Goal: Task Accomplishment & Management: Complete application form

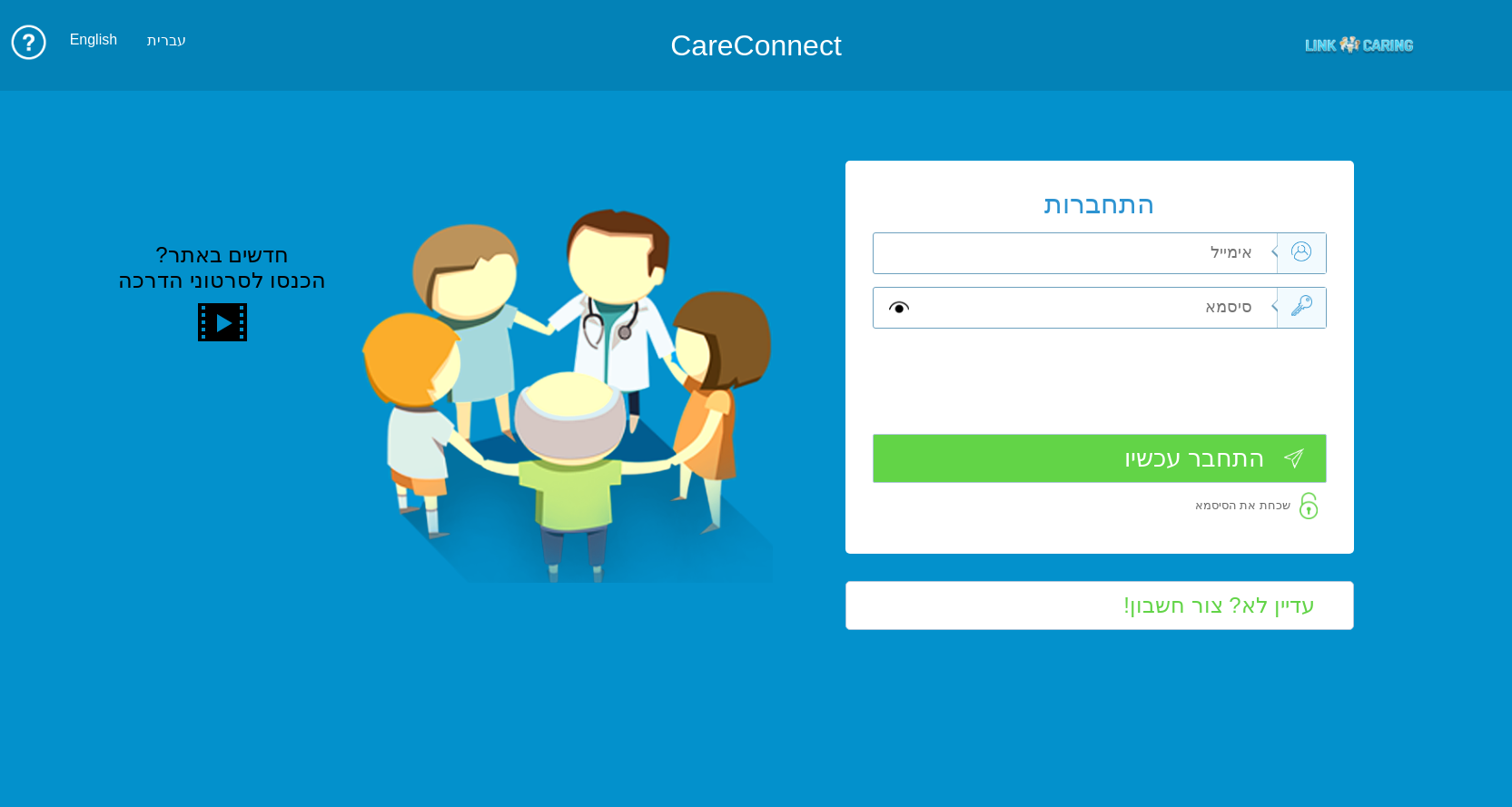
click at [1241, 257] on input "text" at bounding box center [1097, 253] width 358 height 40
type input "ד"
type input "smadar.mozes@pbsh.health.gov.il"
click at [1240, 301] on input "text" at bounding box center [1097, 308] width 358 height 40
type input "S"
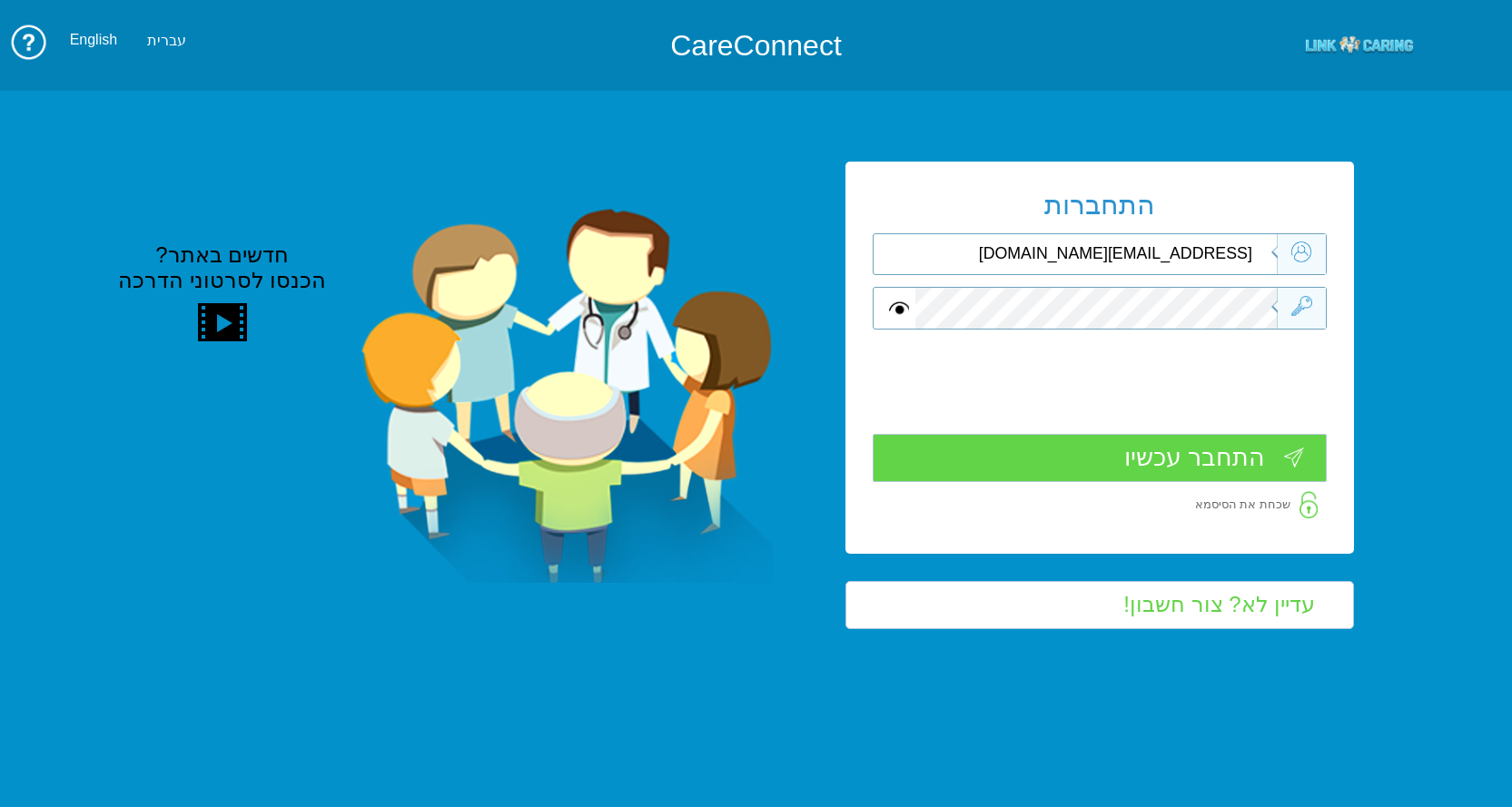
click at [1184, 455] on input "התחבר עכשיו" at bounding box center [1099, 458] width 455 height 48
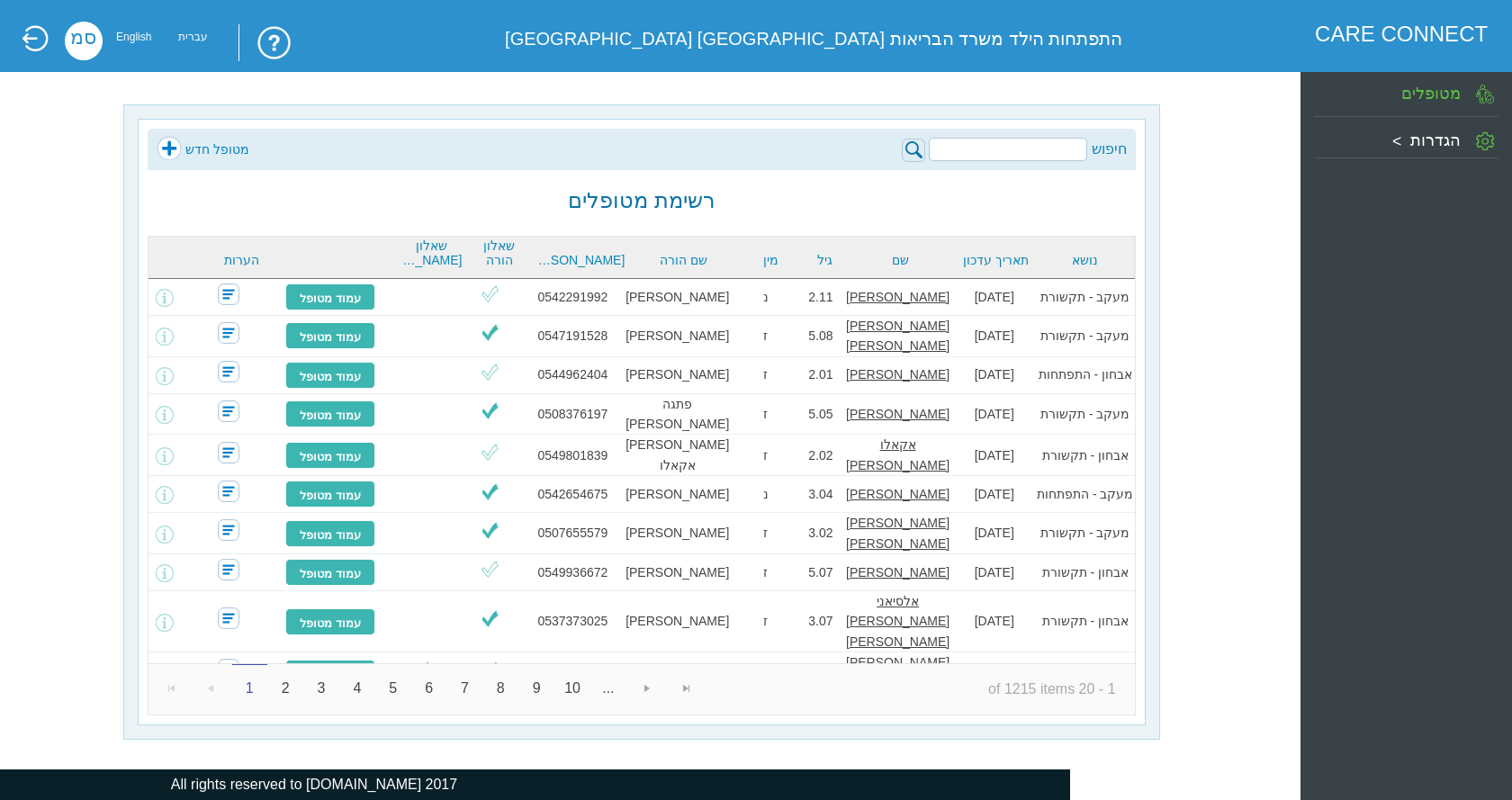
click at [186, 139] on link "מטופל חדש" at bounding box center [202, 150] width 93 height 27
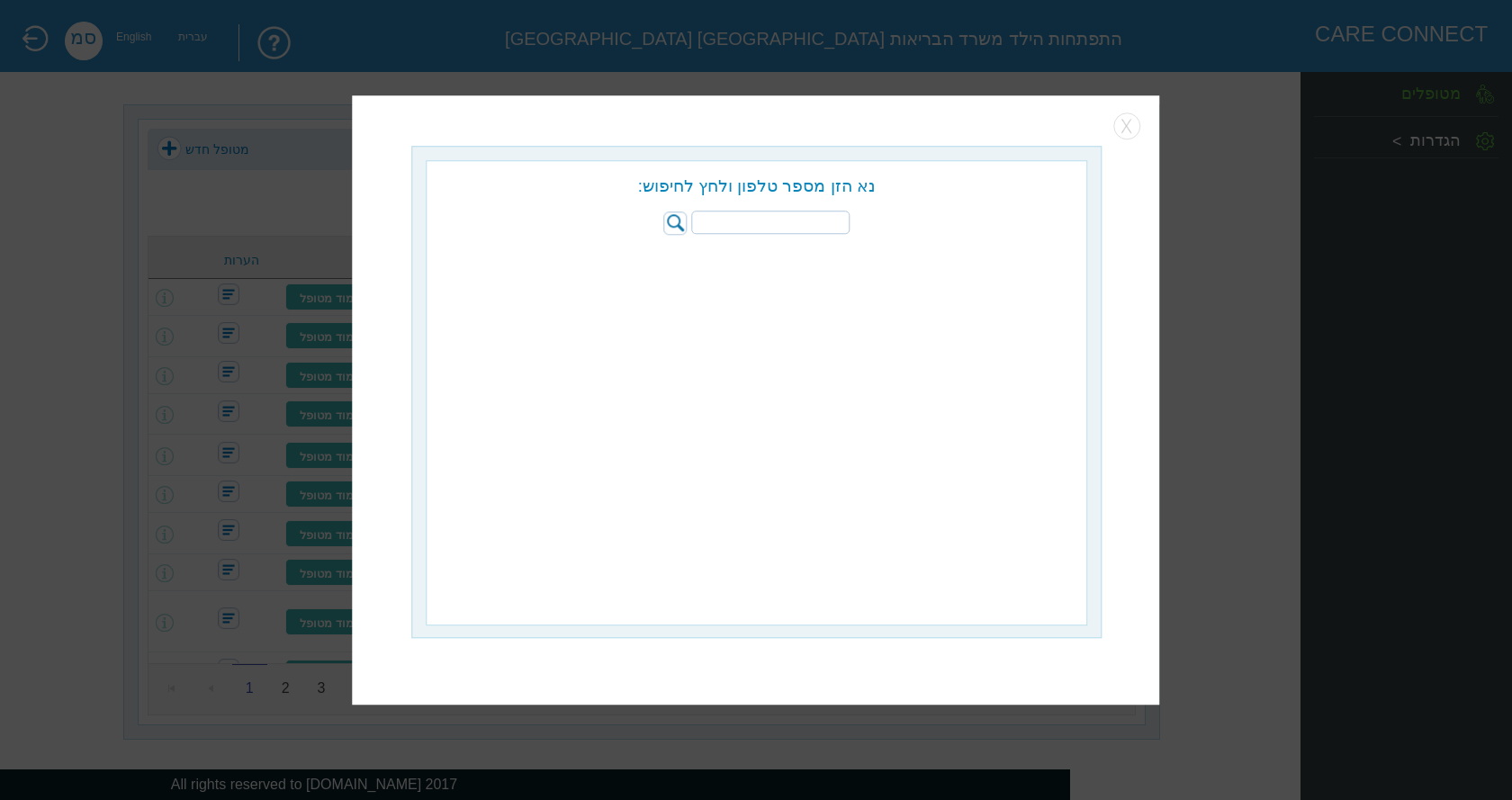
paste input "053-3110599"
type input "053-3110599"
click at [678, 223] on img at bounding box center [676, 223] width 23 height 23
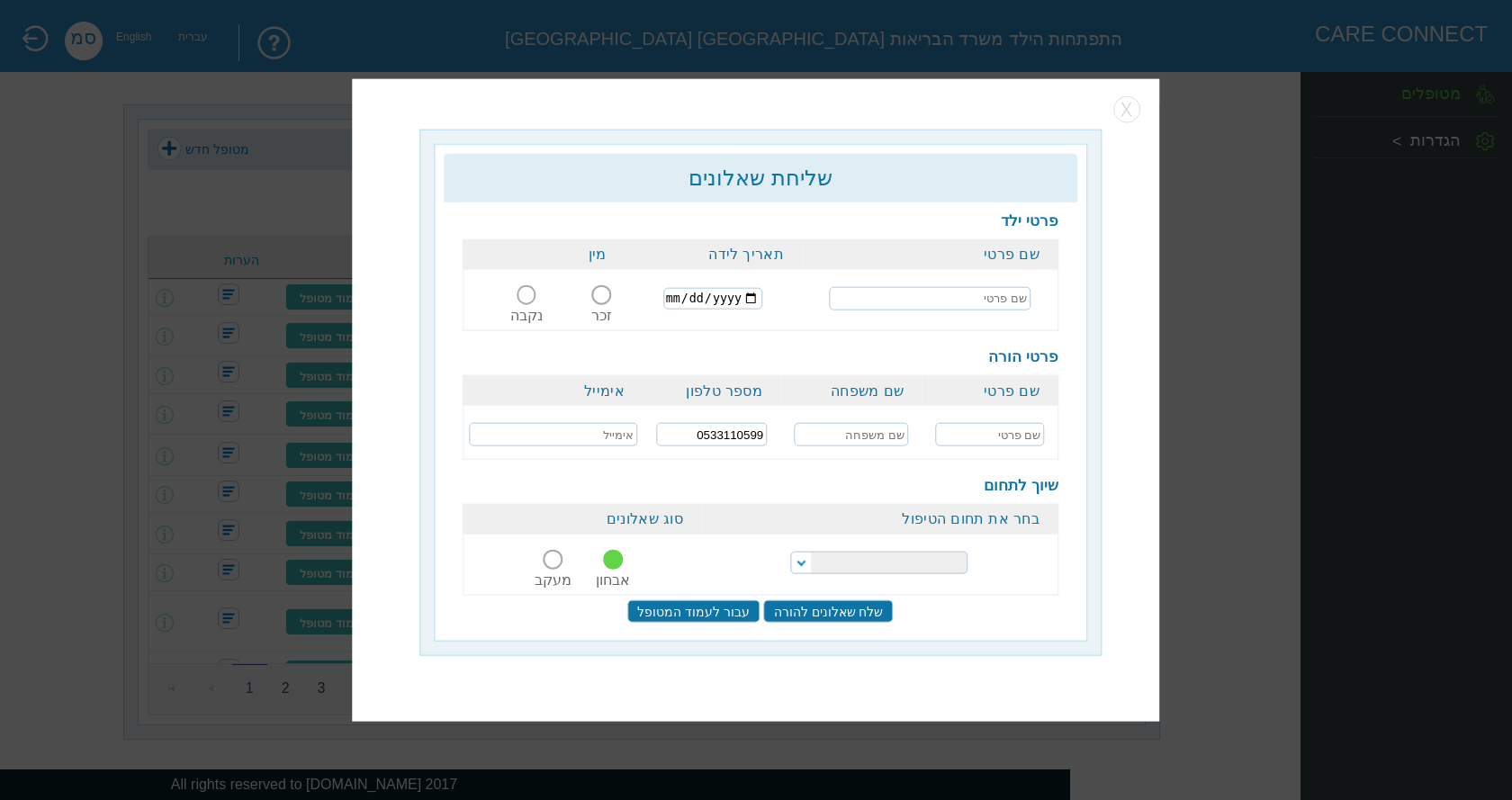
click at [966, 297] on input "text" at bounding box center [929, 298] width 201 height 23
type input "r"
type input "[PERSON_NAME]"
type input "[DATE]"
click at [594, 291] on span at bounding box center [602, 295] width 20 height 20
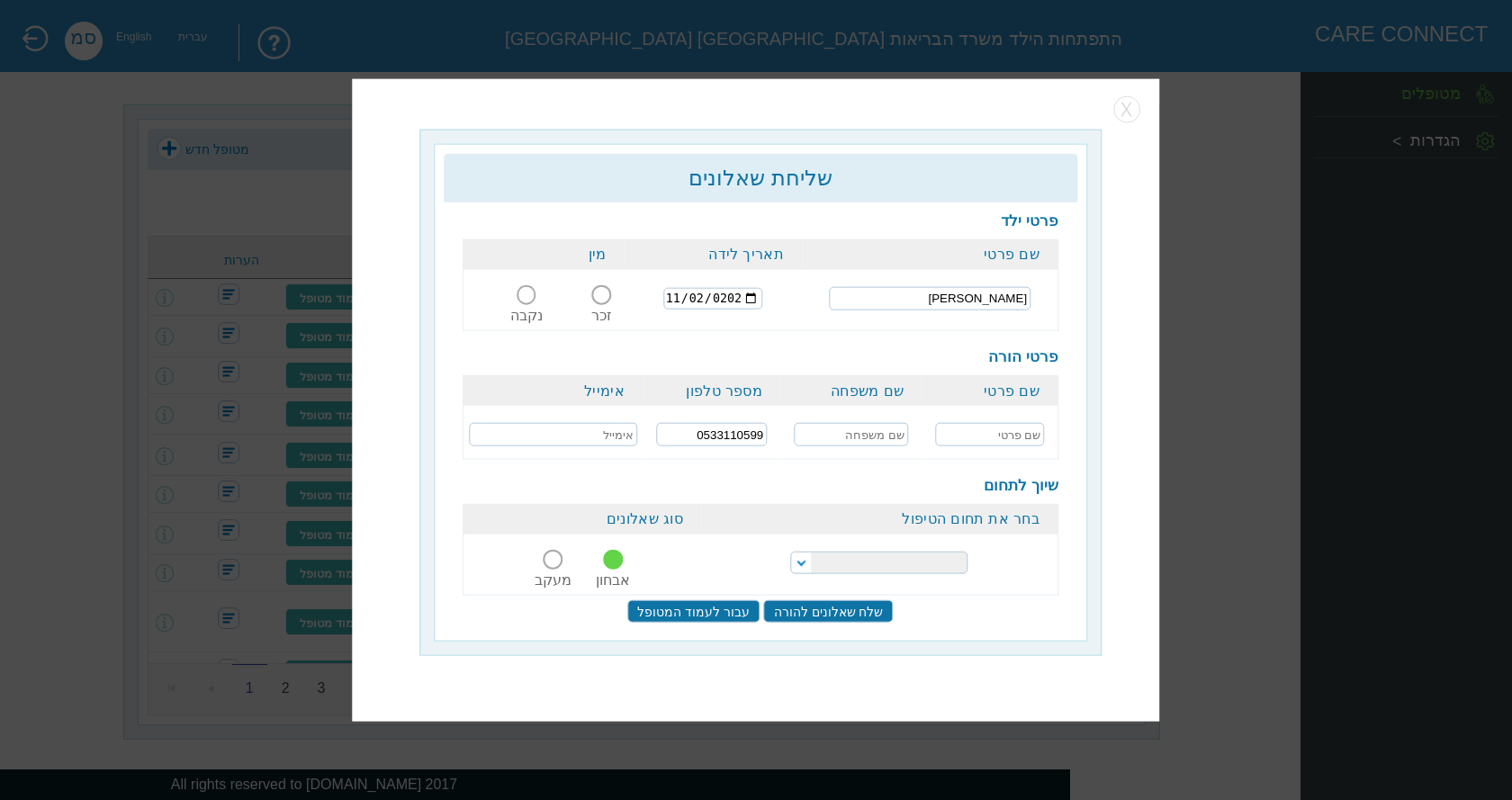
click at [594, 305] on input "זכר" at bounding box center [602, 305] width 33 height 0
click at [1014, 431] on input "text" at bounding box center [990, 435] width 110 height 23
type input "[PERSON_NAME]"
paste input "[EMAIL_ADDRESS][DOMAIN_NAME]"
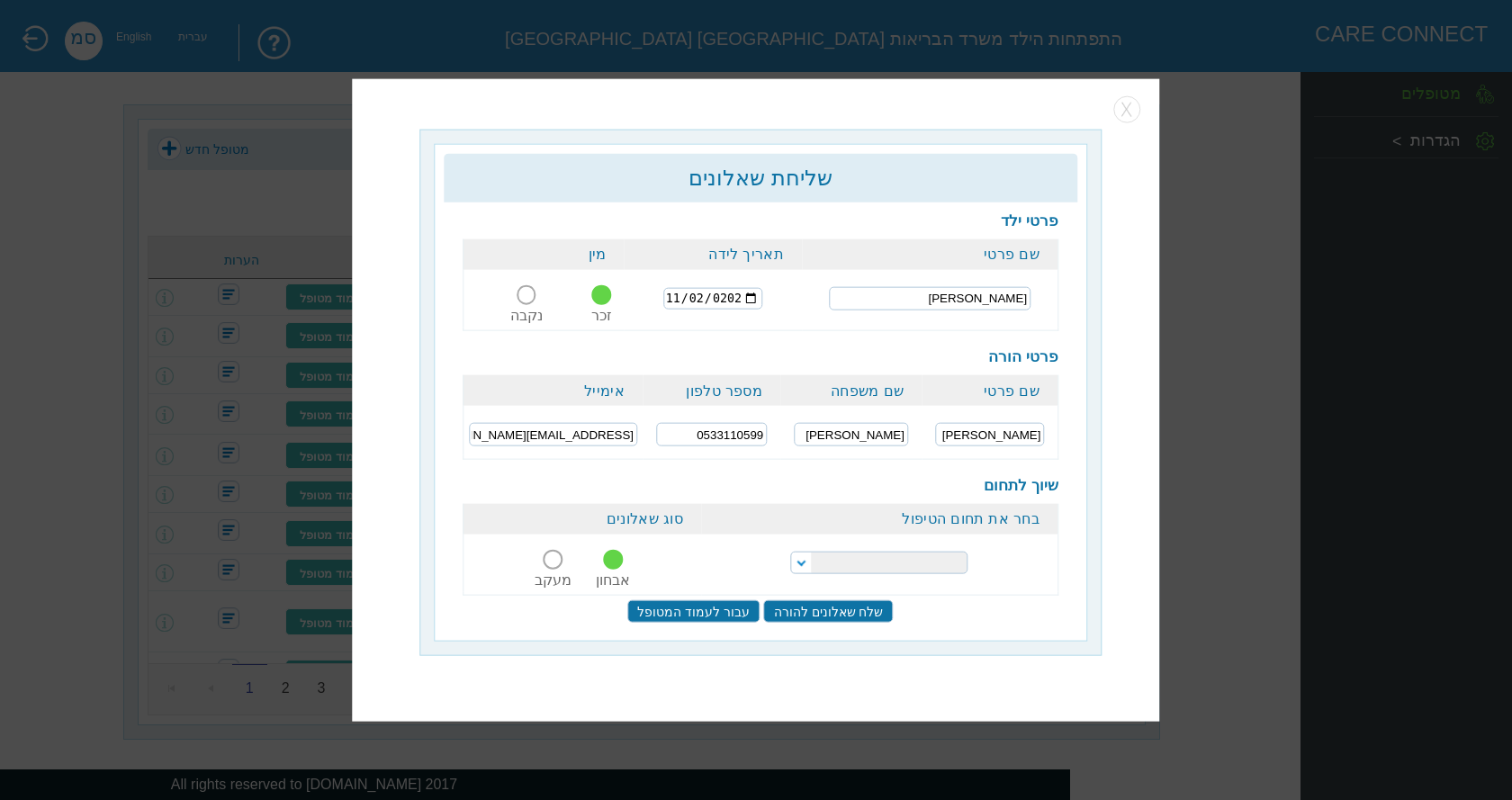
type input "[EMAIL_ADDRESS][DOMAIN_NAME]"
click at [870, 554] on select "הפרעות קשב וריכוז התפתחות הילד התפתחות ותקשורת" at bounding box center [878, 563] width 177 height 23
select select "18"
click at [790, 552] on select "הפרעות קשב וריכוז התפתחות הילד התפתחות ותקשורת" at bounding box center [878, 563] width 177 height 23
click at [824, 600] on input "שלח שאלונים להורה" at bounding box center [829, 610] width 130 height 23
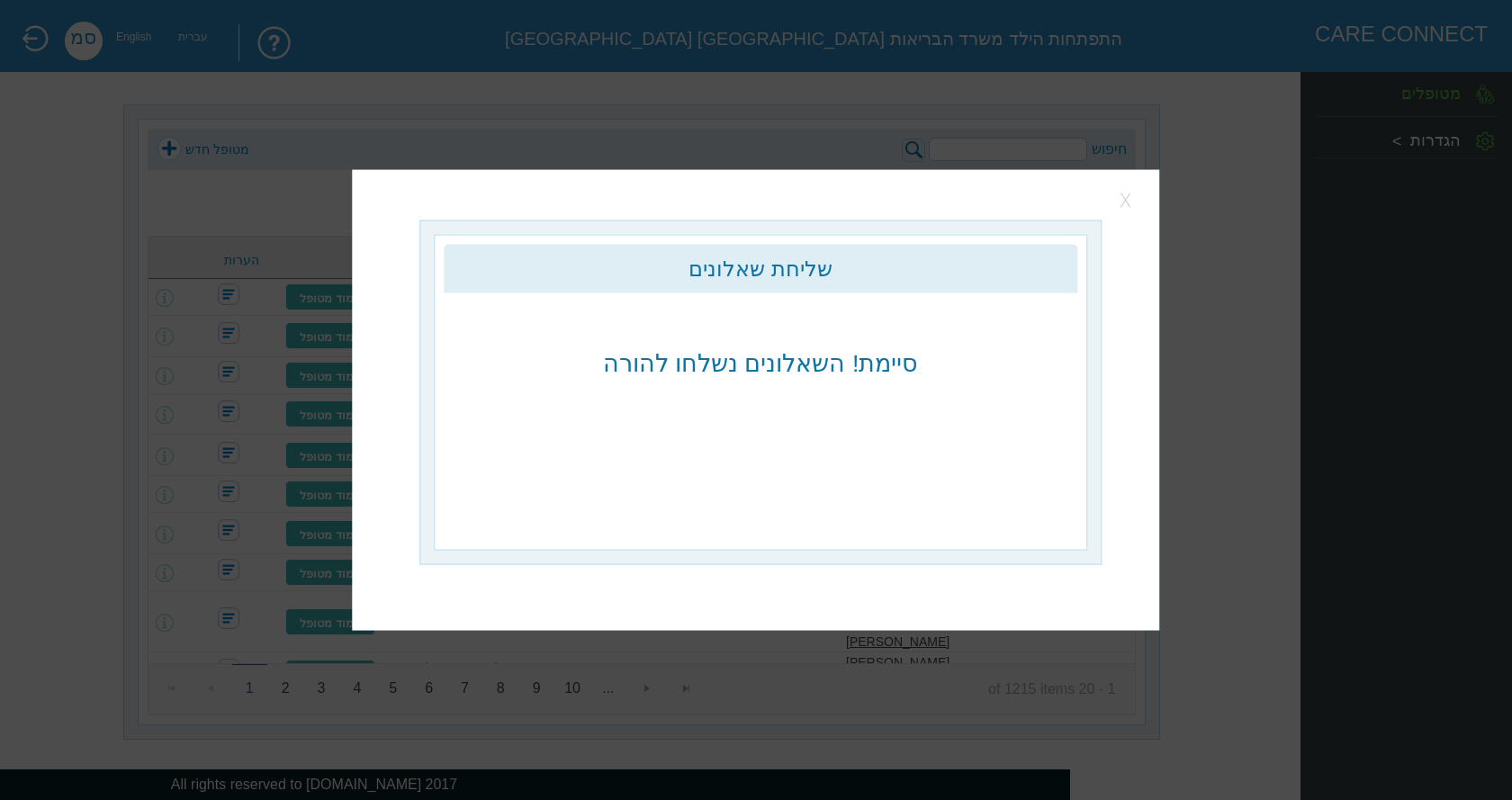
click at [1119, 199] on button "button" at bounding box center [1127, 200] width 27 height 27
